Goal: Check status: Check status

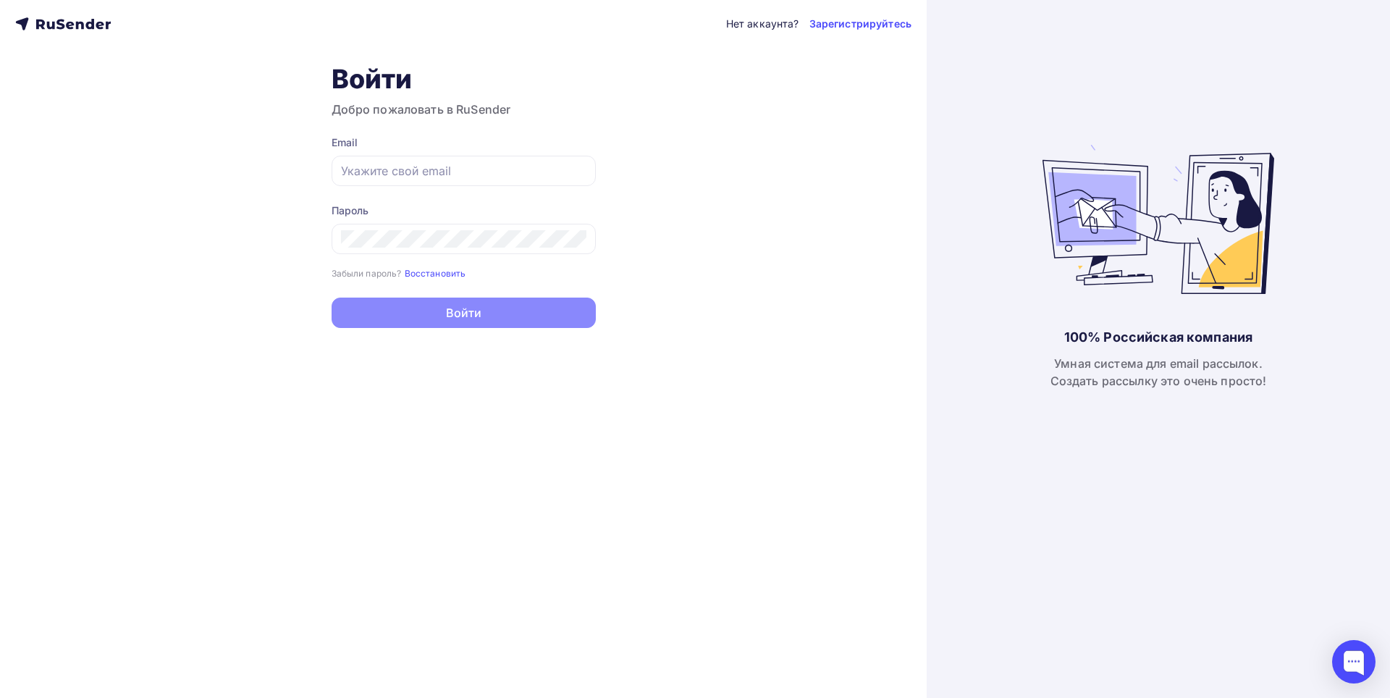
type input "[EMAIL_ADDRESS][DOMAIN_NAME]"
click at [460, 306] on button "Войти" at bounding box center [463, 312] width 264 height 30
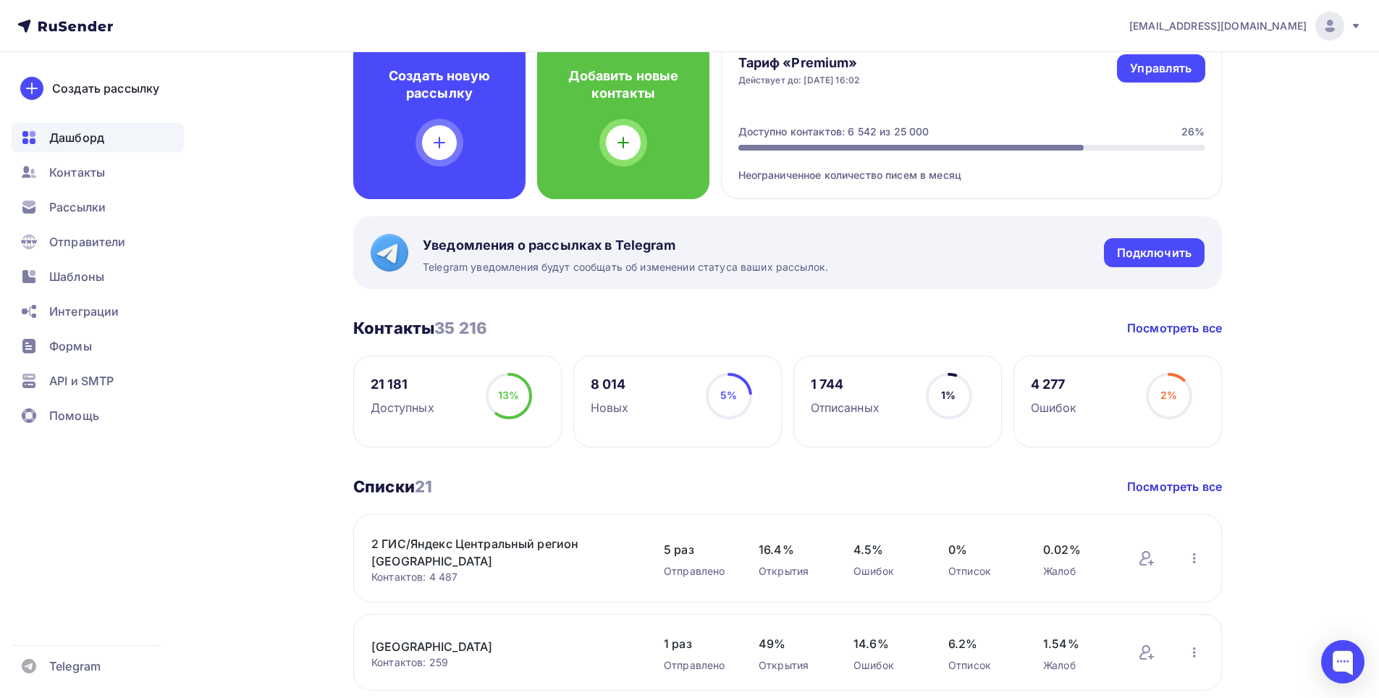
scroll to position [289, 0]
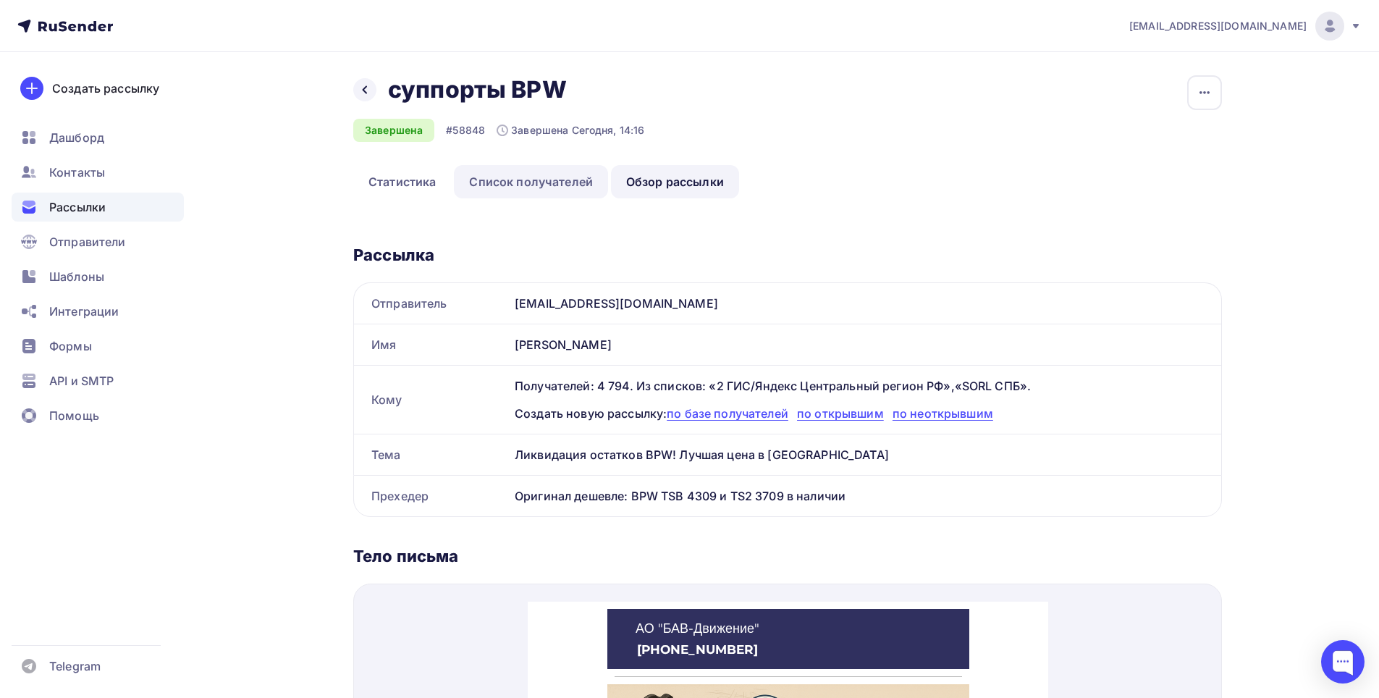
click at [552, 184] on link "Список получателей" at bounding box center [531, 181] width 154 height 33
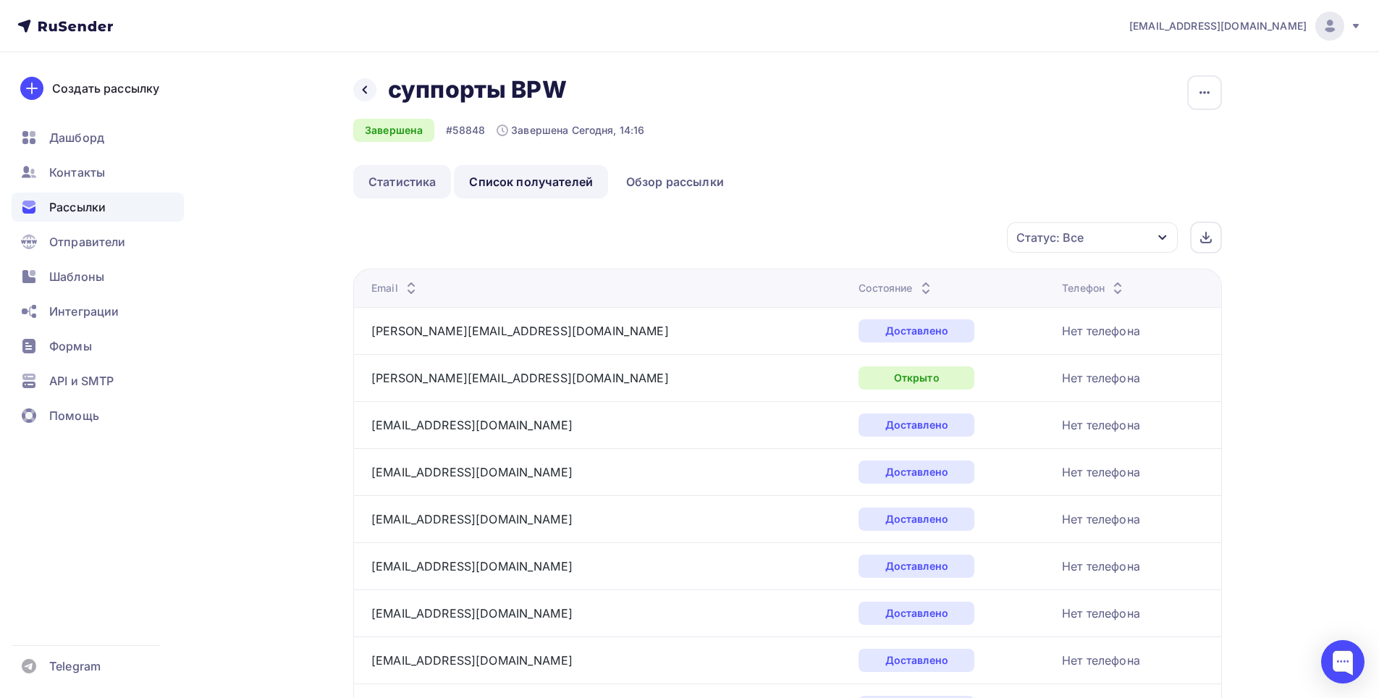
click at [425, 177] on link "Статистика" at bounding box center [402, 181] width 98 height 33
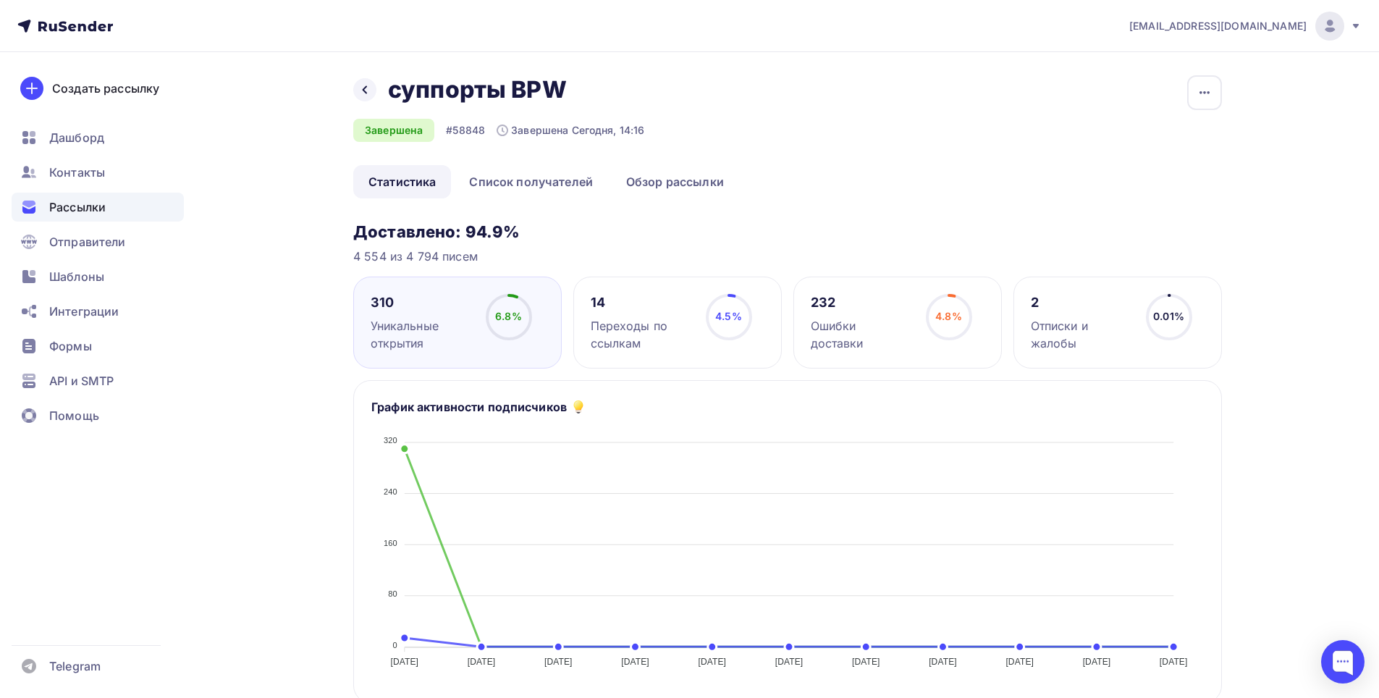
click at [373, 98] on div "Назад суппорты BPW суппорты BPW" at bounding box center [498, 89] width 291 height 29
click at [367, 94] on icon at bounding box center [365, 90] width 12 height 12
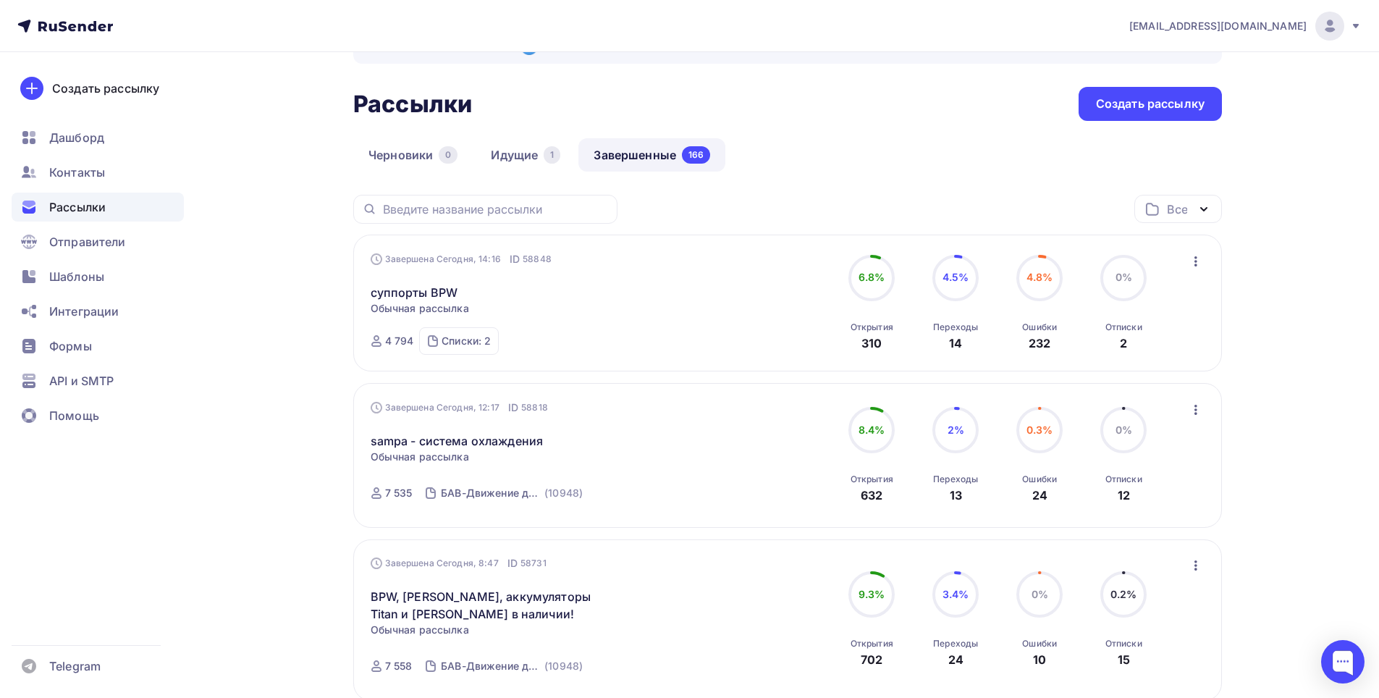
scroll to position [72, 0]
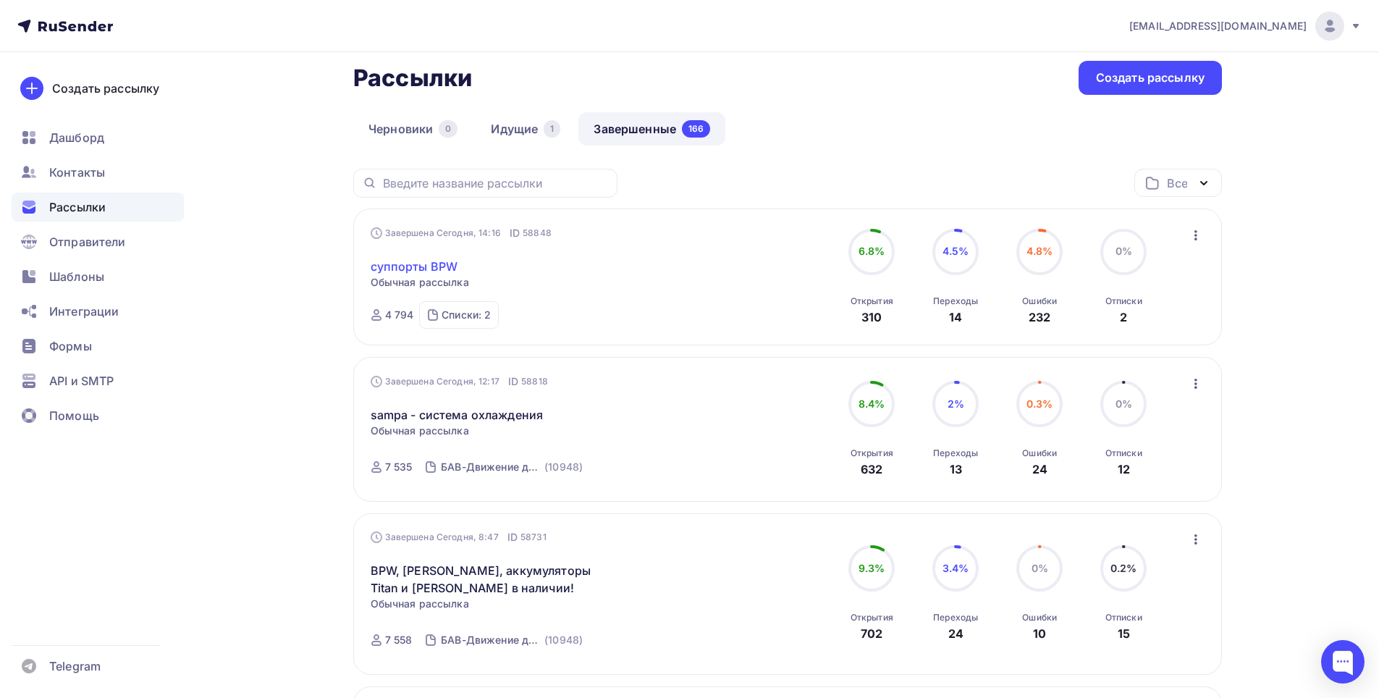
click at [413, 266] on link "суппорты BPW" at bounding box center [415, 266] width 88 height 17
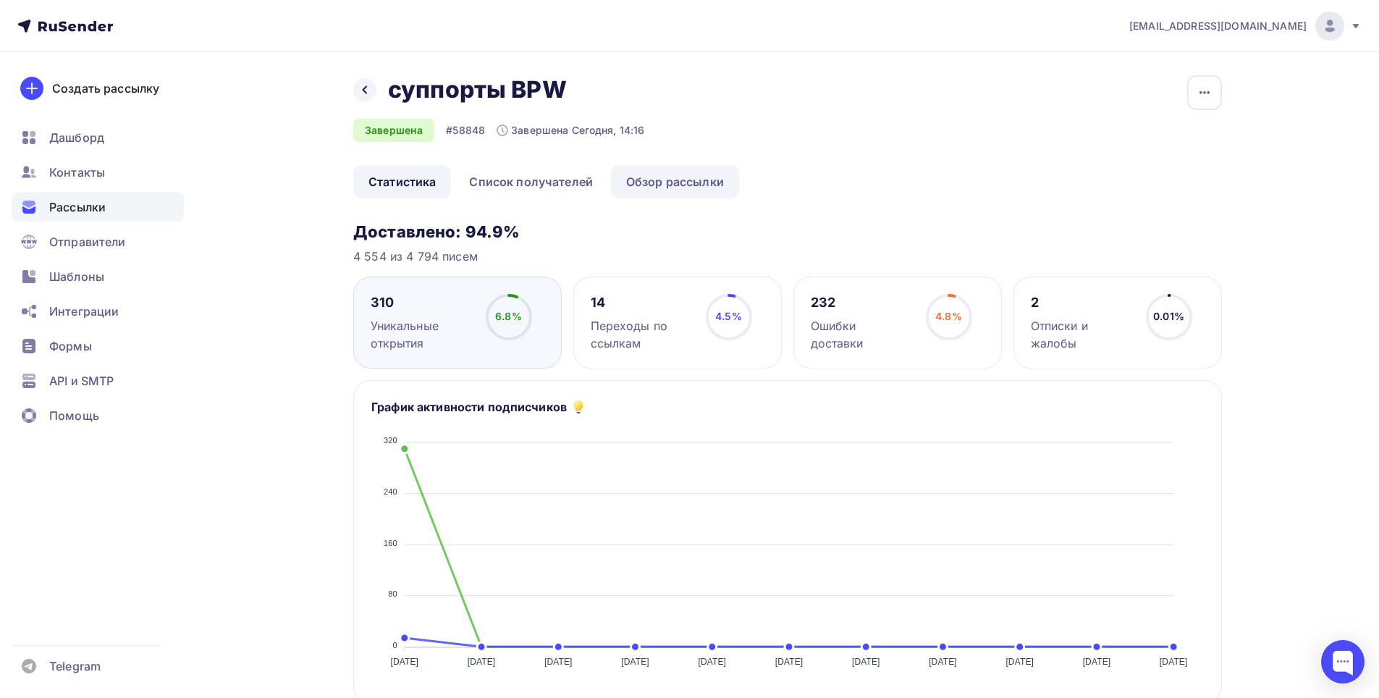
click at [682, 178] on link "Обзор рассылки" at bounding box center [675, 181] width 128 height 33
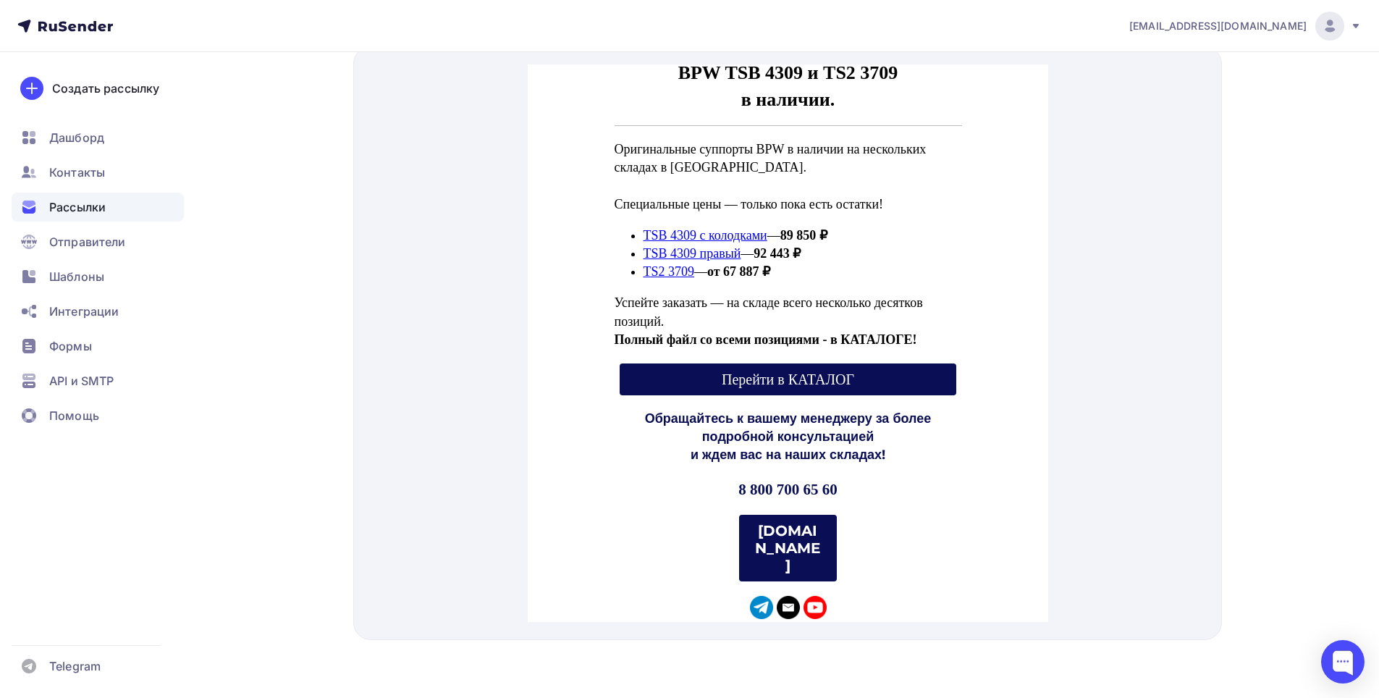
scroll to position [503, 0]
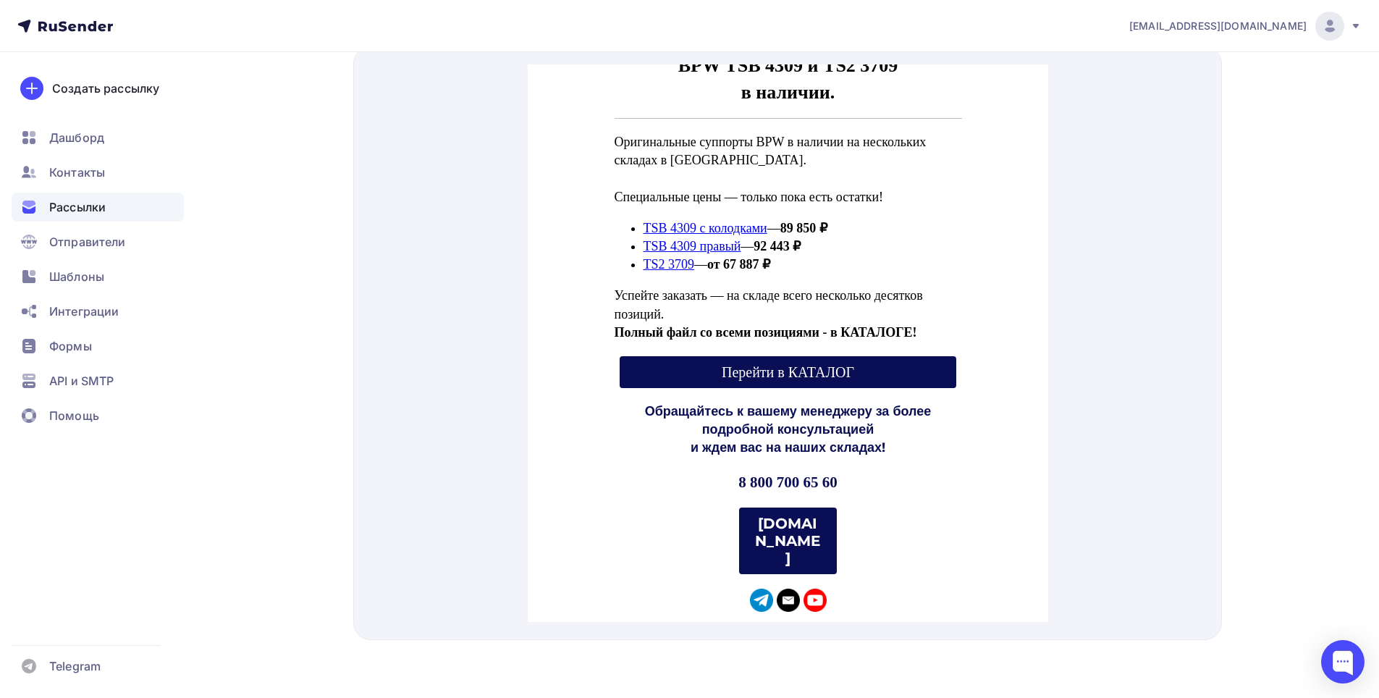
drag, startPoint x: 1042, startPoint y: 245, endPoint x: 1576, endPoint y: 516, distance: 598.8
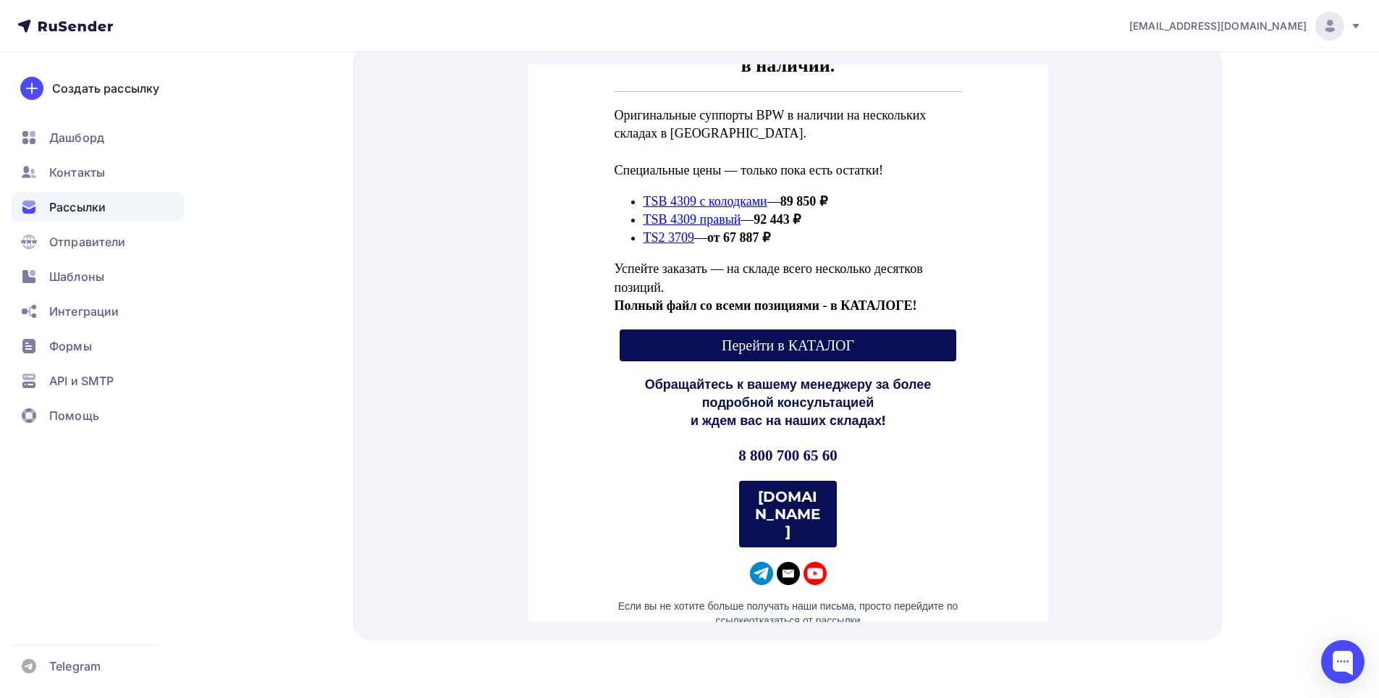
click at [1128, 336] on div at bounding box center [787, 342] width 868 height 593
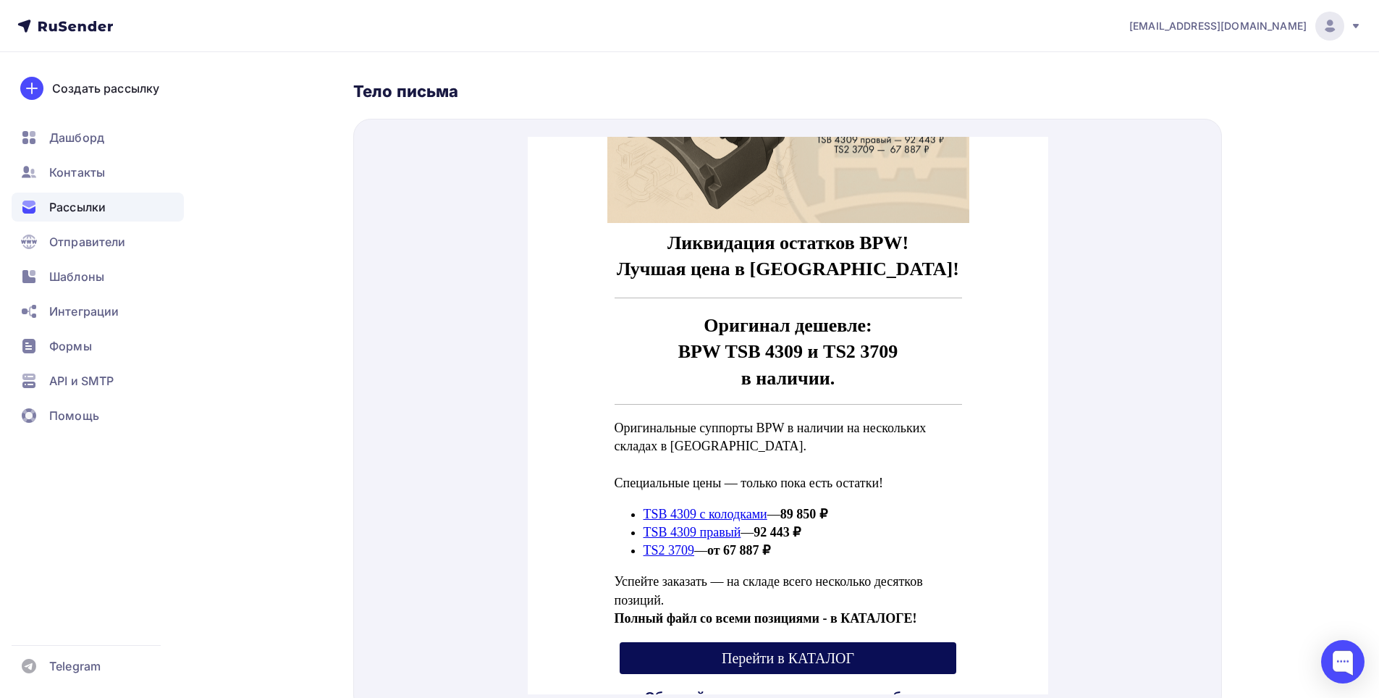
scroll to position [72, 0]
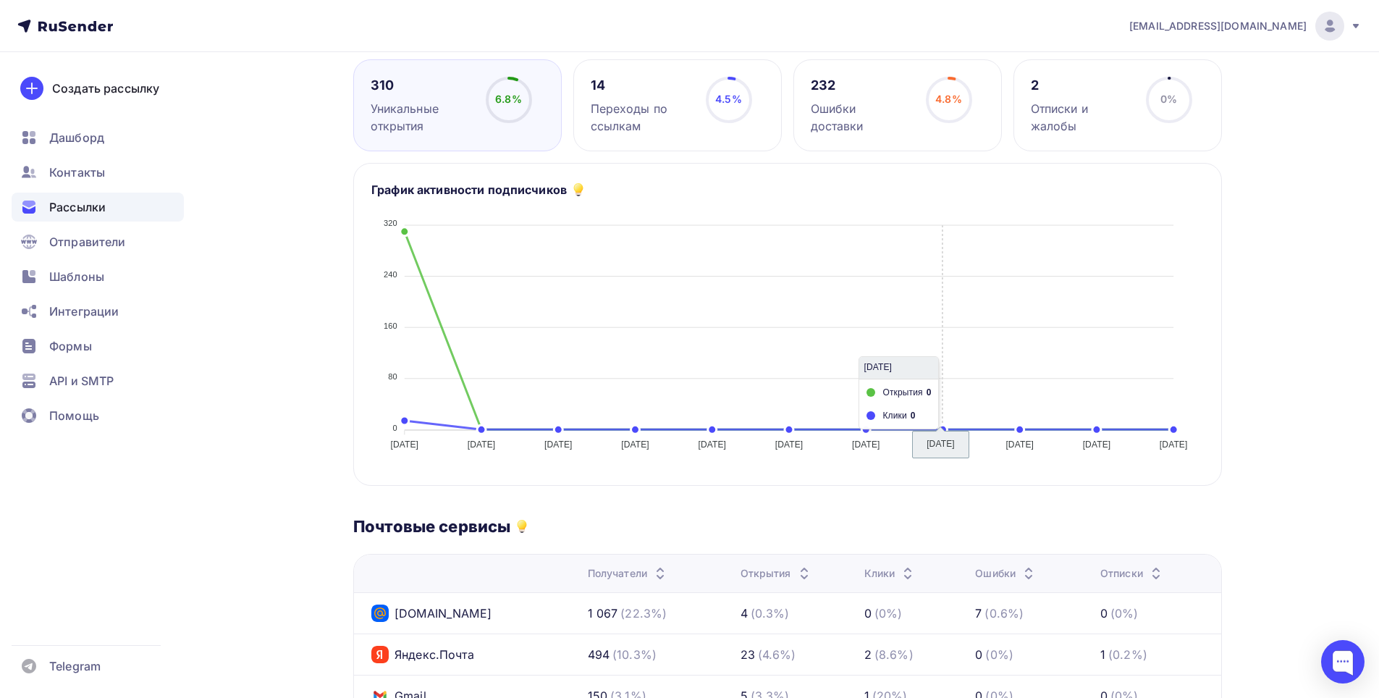
scroll to position [145, 0]
